Goal: Navigation & Orientation: Find specific page/section

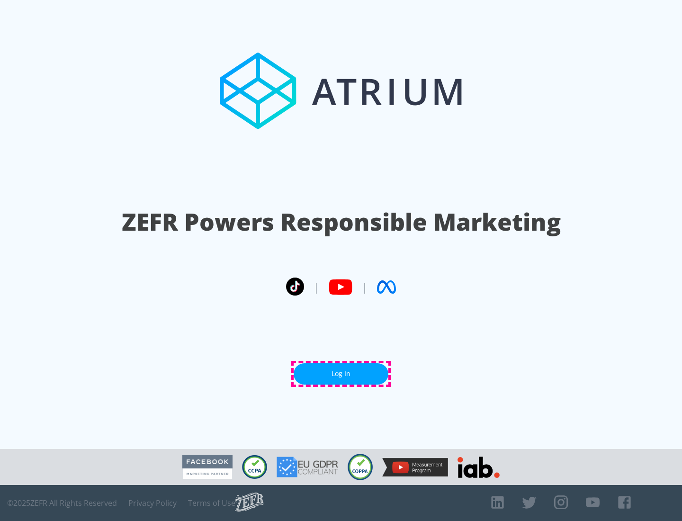
click at [341, 374] on link "Log In" at bounding box center [341, 373] width 95 height 21
